Goal: Information Seeking & Learning: Learn about a topic

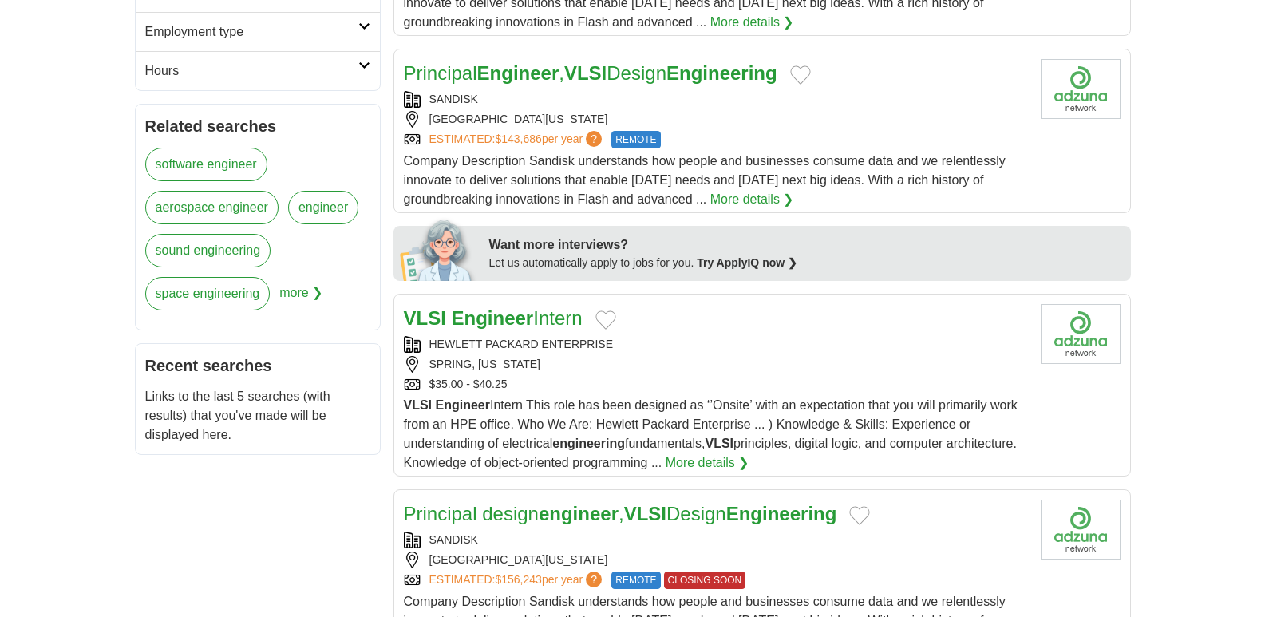
scroll to position [559, 0]
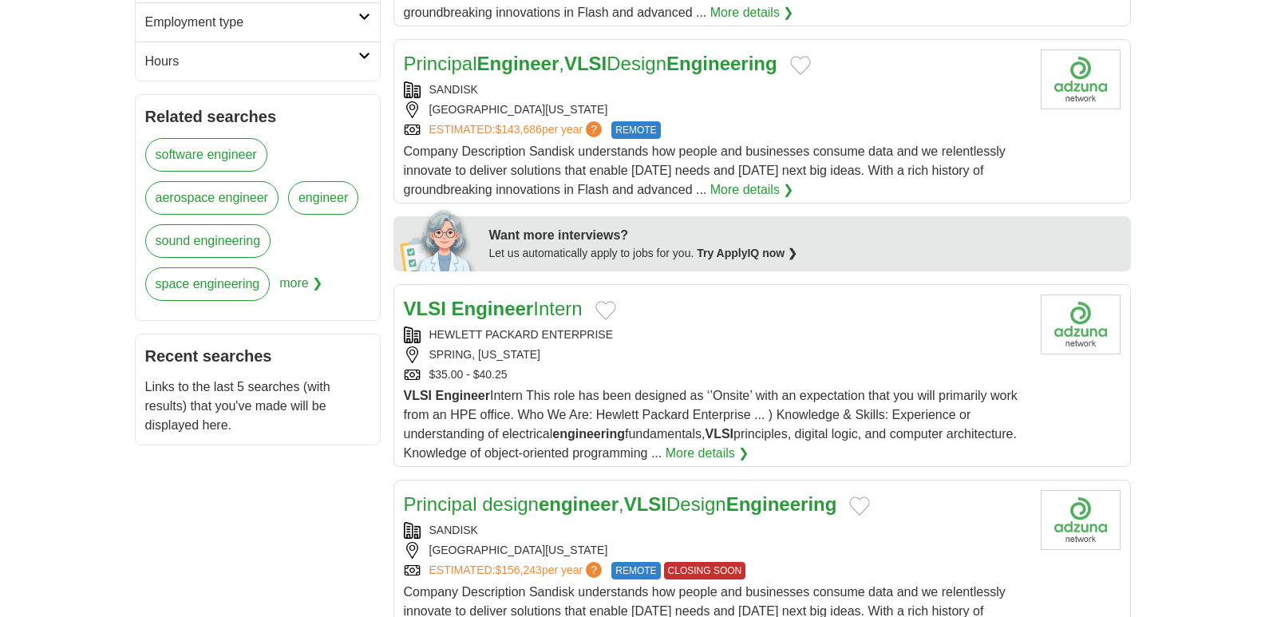
click at [509, 307] on strong "Engineer" at bounding box center [493, 309] width 82 height 22
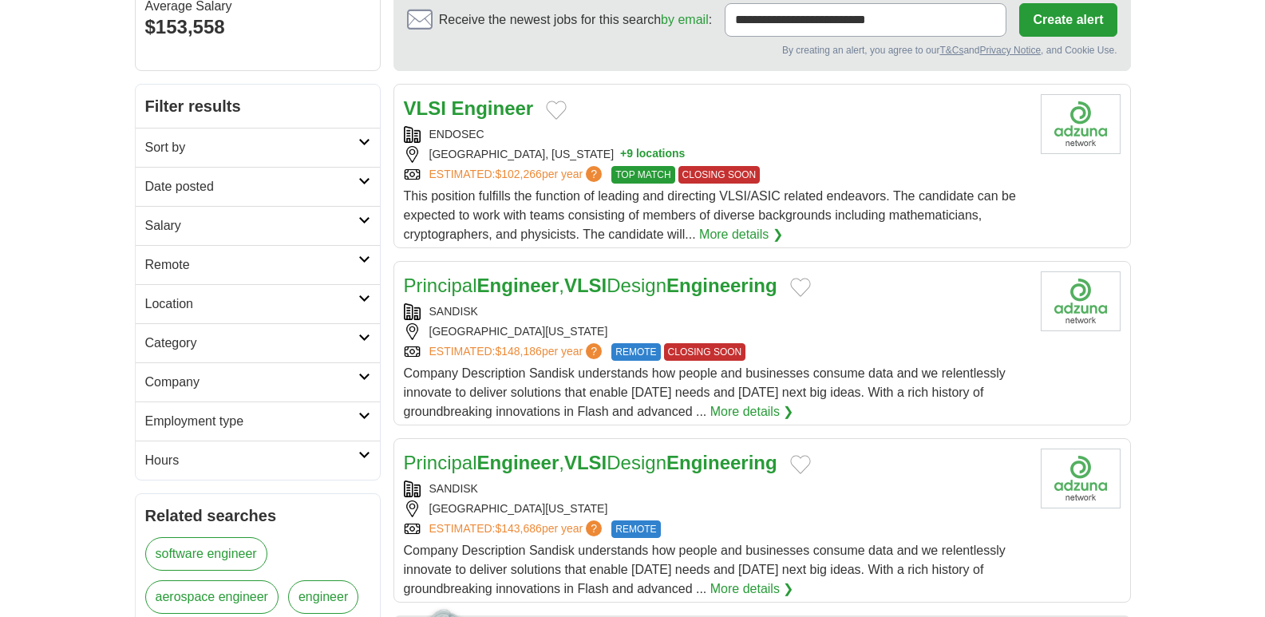
scroll to position [0, 0]
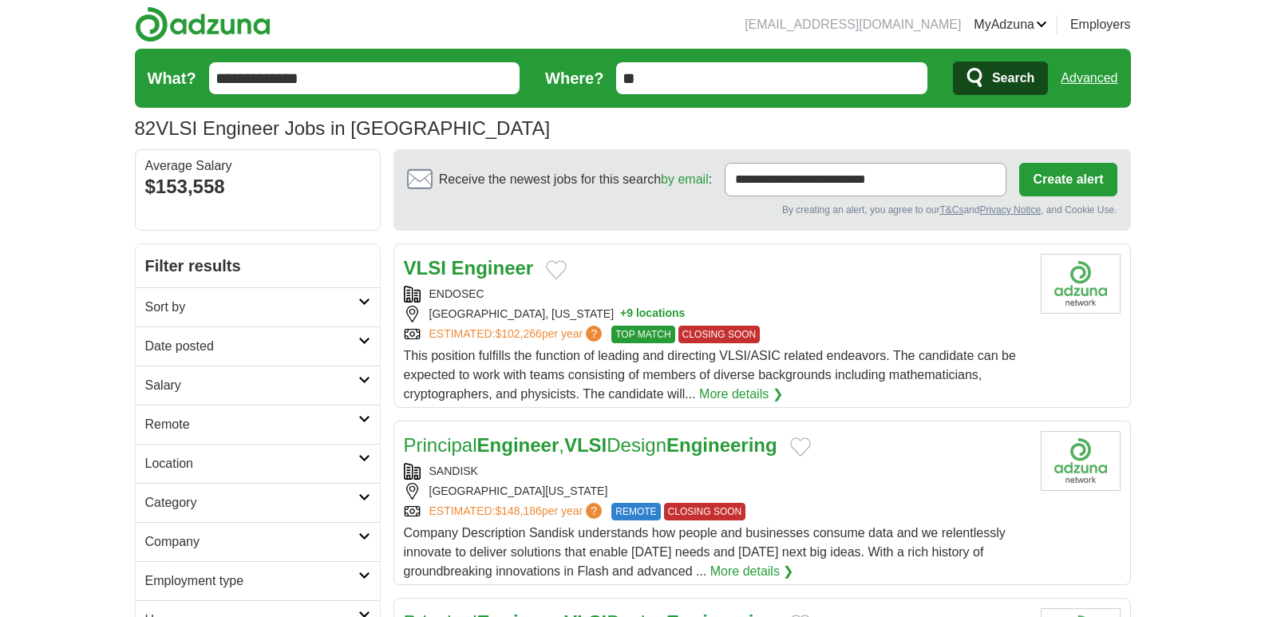
click at [750, 399] on link "More details ❯" at bounding box center [741, 394] width 84 height 19
click at [215, 389] on h2 "Salary" at bounding box center [251, 385] width 213 height 19
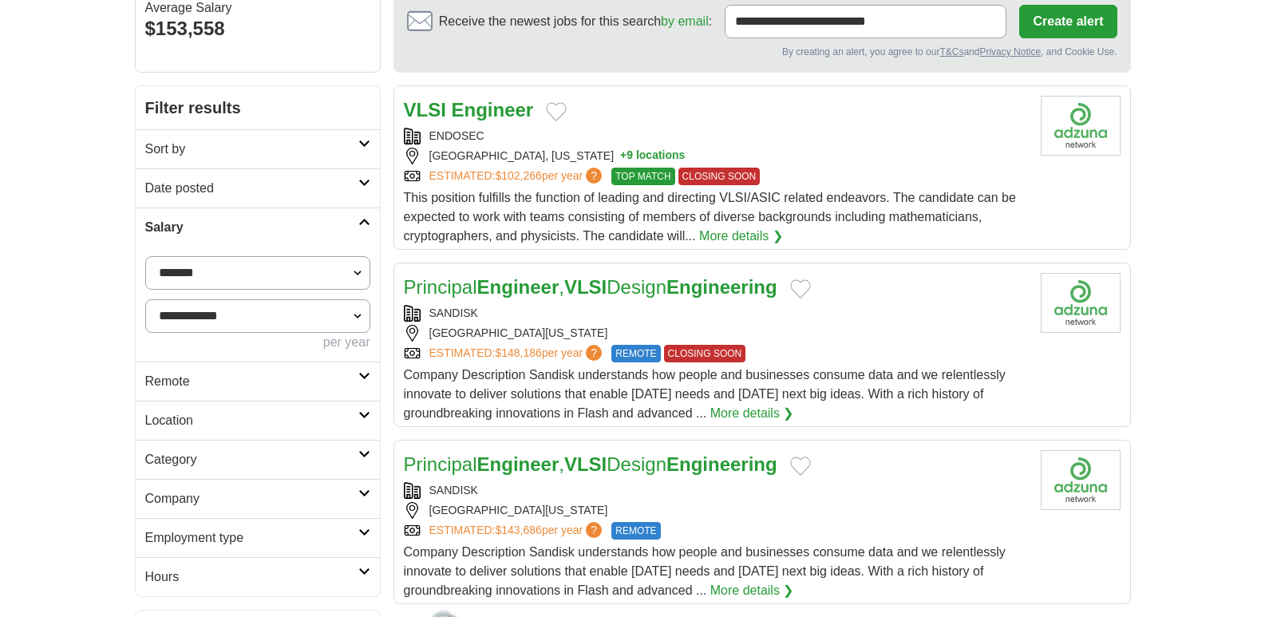
scroll to position [239, 0]
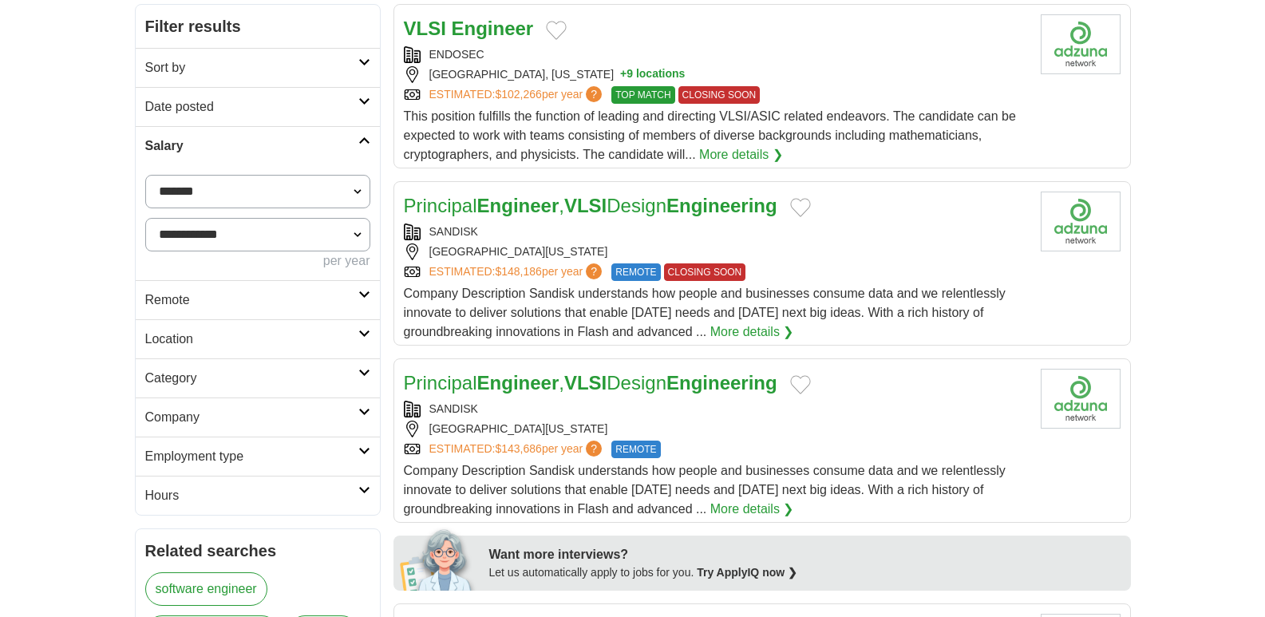
click at [215, 303] on h2 "Remote" at bounding box center [251, 300] width 213 height 19
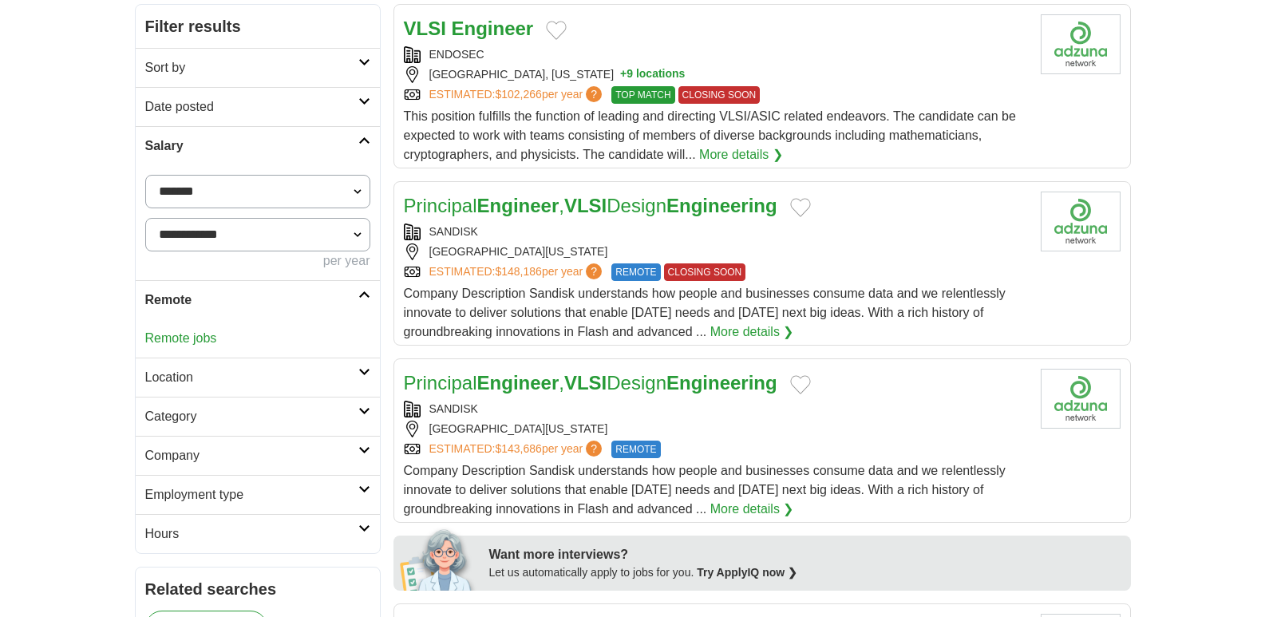
click at [219, 375] on h2 "Location" at bounding box center [251, 377] width 213 height 19
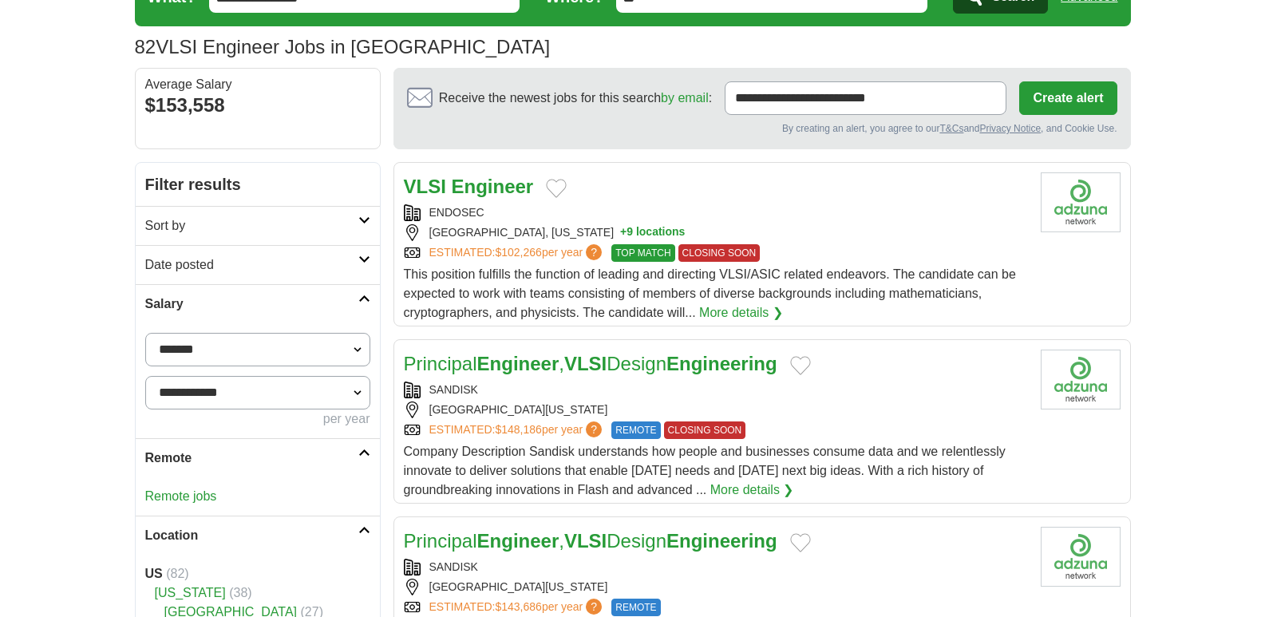
scroll to position [80, 0]
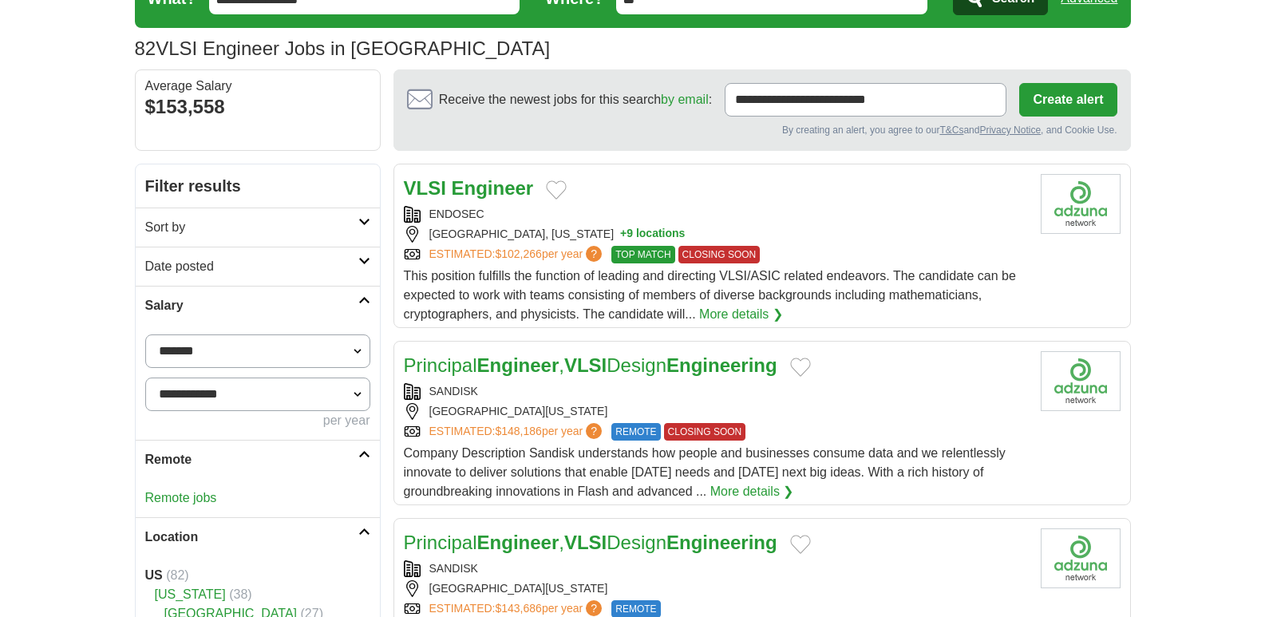
click at [238, 269] on h2 "Date posted" at bounding box center [251, 266] width 213 height 19
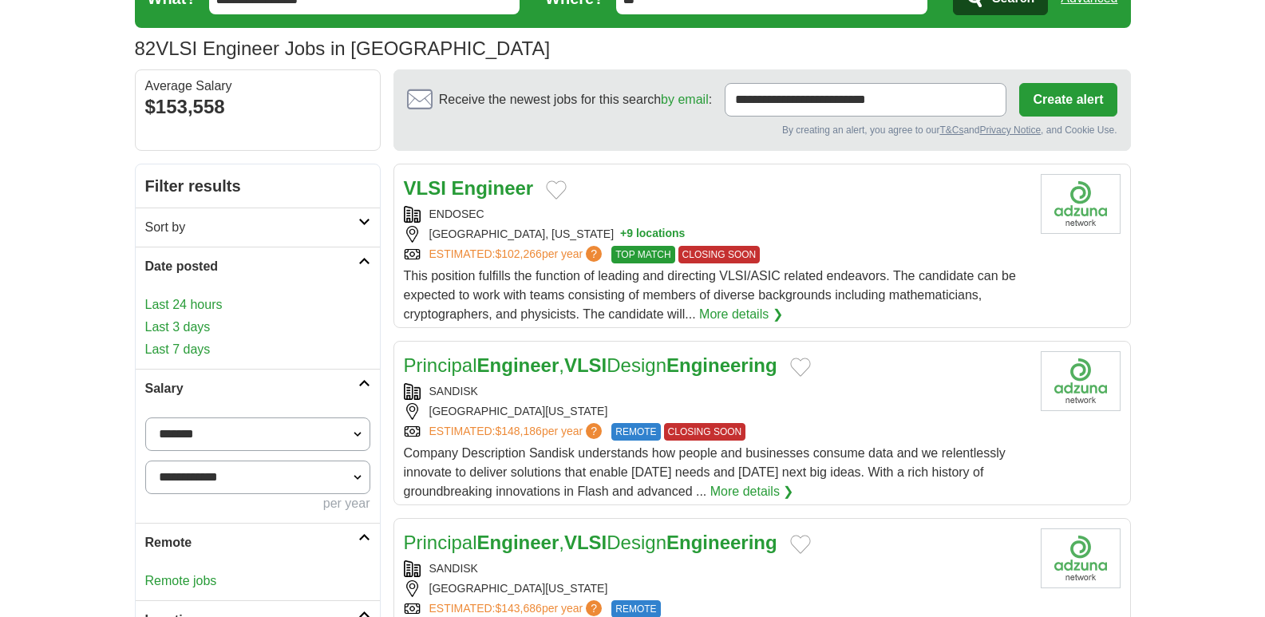
click at [188, 307] on link "Last 24 hours" at bounding box center [257, 304] width 225 height 19
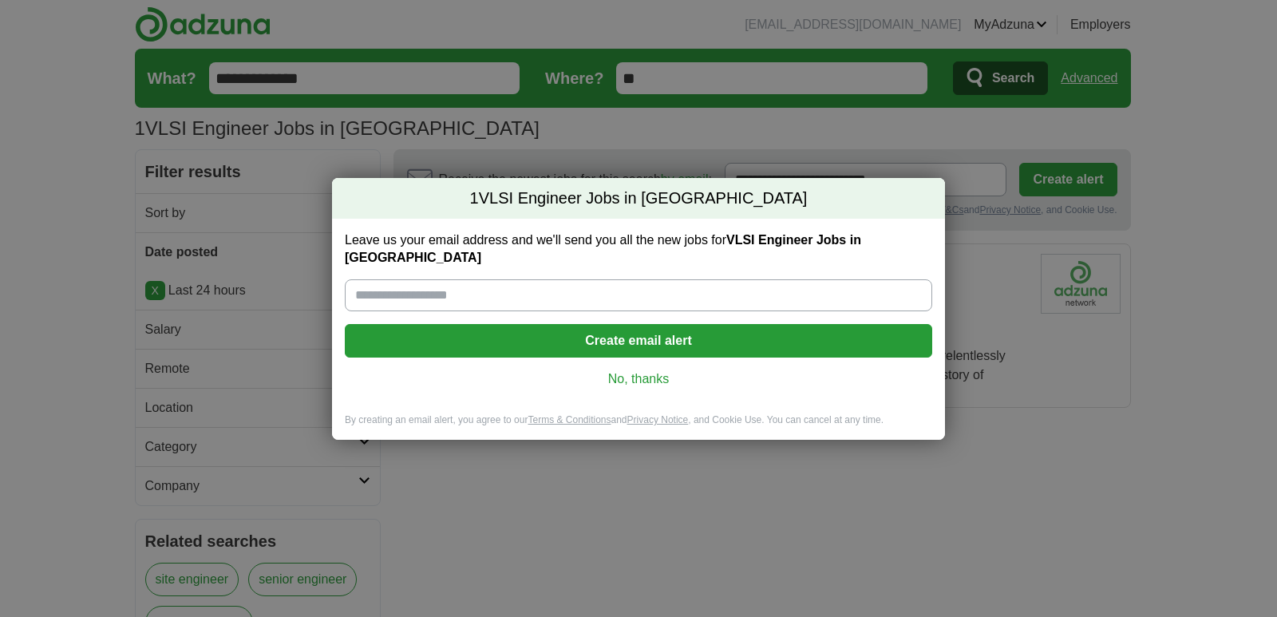
click at [622, 372] on link "No, thanks" at bounding box center [639, 379] width 562 height 18
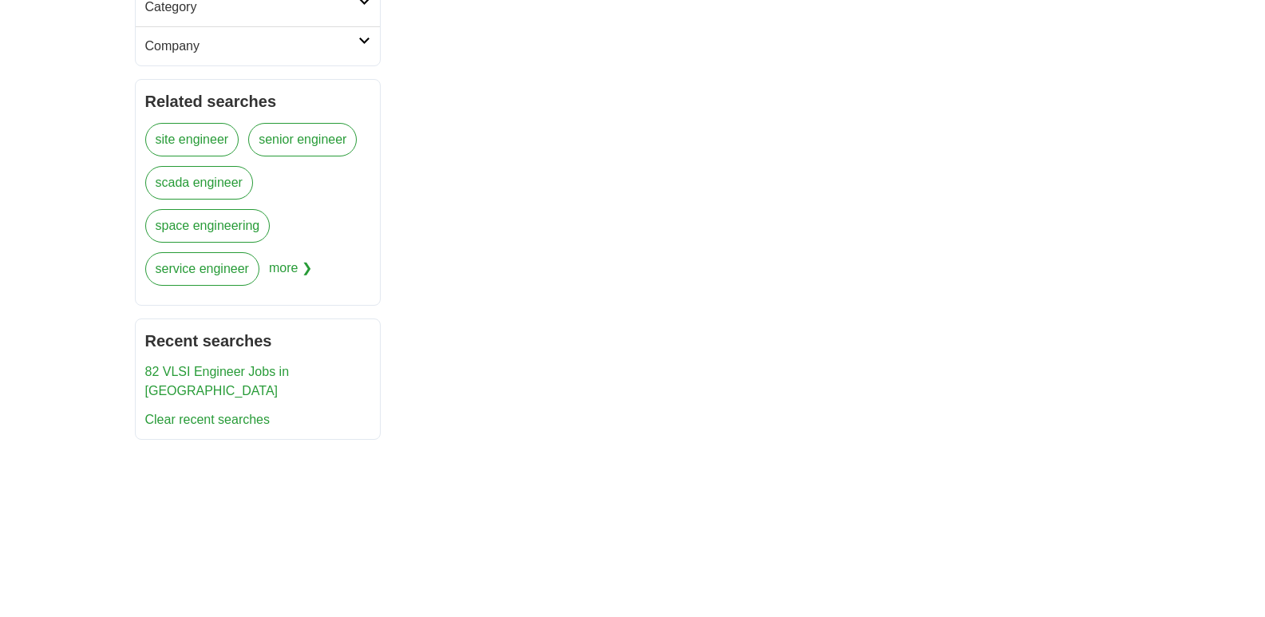
scroll to position [479, 0]
